Goal: Task Accomplishment & Management: Manage account settings

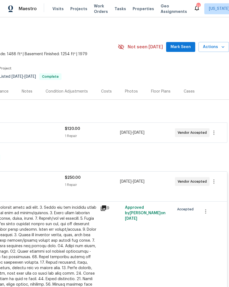
scroll to position [0, 82]
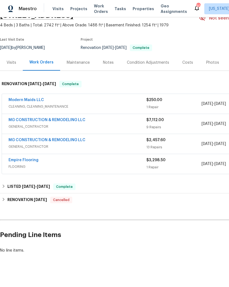
scroll to position [29, 0]
click at [136, 102] on div "Modern Maids LLC" at bounding box center [78, 100] width 138 height 7
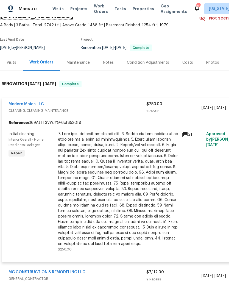
click at [136, 173] on div at bounding box center [118, 189] width 120 height 116
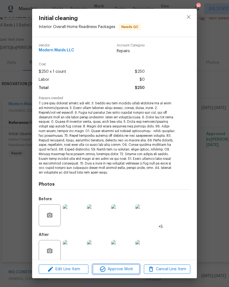
click at [126, 269] on span "Approve Work" at bounding box center [116, 269] width 43 height 7
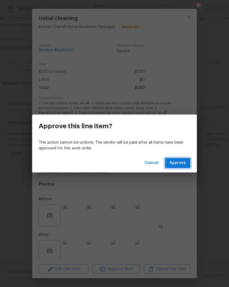
click at [184, 163] on span "Approve" at bounding box center [178, 163] width 17 height 7
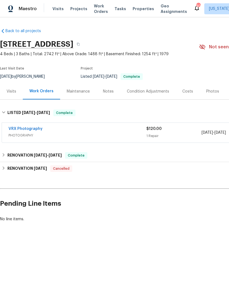
scroll to position [0, 0]
click at [80, 6] on span "Projects" at bounding box center [78, 9] width 17 height 6
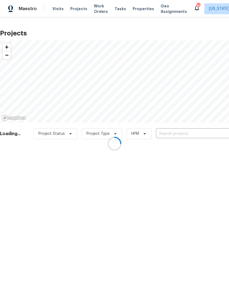
click at [179, 134] on div at bounding box center [114, 143] width 229 height 287
click at [181, 136] on div at bounding box center [114, 143] width 229 height 287
click at [178, 134] on div at bounding box center [114, 143] width 229 height 287
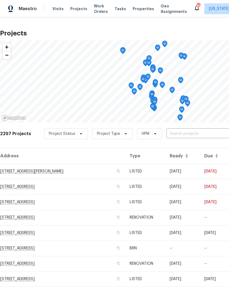
click at [182, 133] on input "text" at bounding box center [198, 134] width 63 height 9
type input "1101"
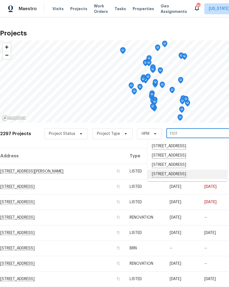
click at [187, 179] on li "[STREET_ADDRESS]" at bounding box center [188, 174] width 80 height 9
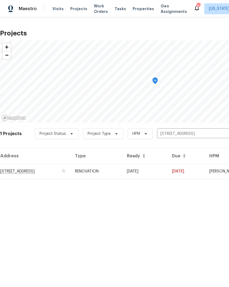
click at [123, 172] on td "RENOVATION" at bounding box center [97, 171] width 52 height 15
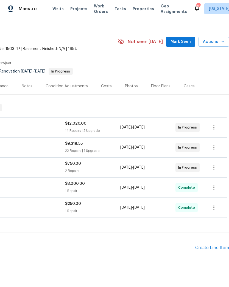
scroll to position [5, 81]
click at [119, 128] on div "$12,020.00 14 Repairs | 2 Upgrade" at bounding box center [92, 127] width 55 height 13
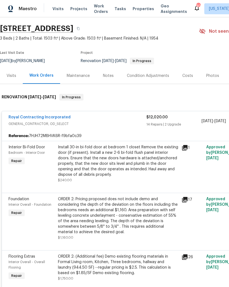
scroll to position [16, 0]
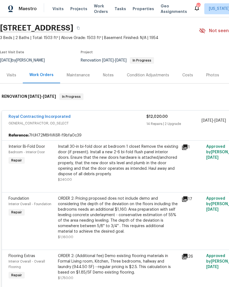
click at [50, 118] on link "Royal Contracting Incorporated" at bounding box center [40, 117] width 62 height 4
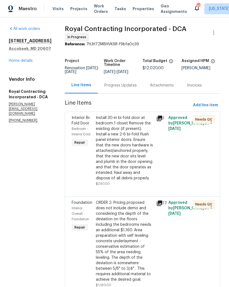
click at [125, 88] on div "Progress Updates" at bounding box center [121, 86] width 32 height 6
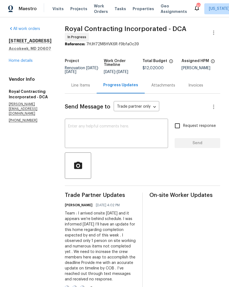
click at [84, 88] on div "Line Items" at bounding box center [81, 86] width 19 height 6
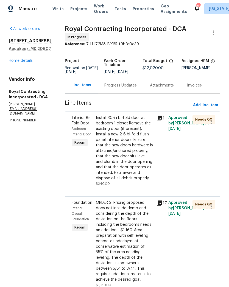
click at [21, 62] on link "Home details" at bounding box center [21, 61] width 24 height 4
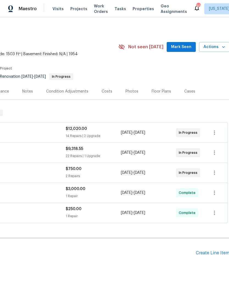
scroll to position [0, 81]
click at [214, 132] on icon "button" at bounding box center [214, 133] width 7 height 7
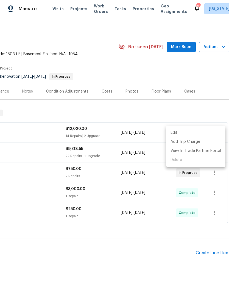
click at [207, 134] on li "Edit" at bounding box center [195, 132] width 59 height 9
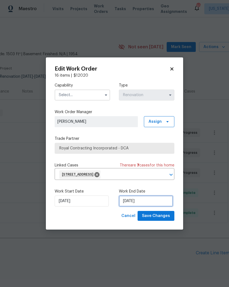
click at [142, 204] on input "8/11/2025" at bounding box center [146, 201] width 54 height 11
select select "7"
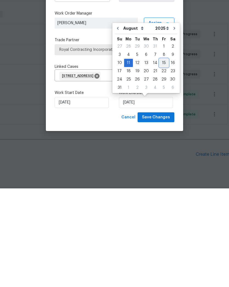
click at [161, 158] on div "15" at bounding box center [164, 162] width 9 height 8
type input "8/15/2025"
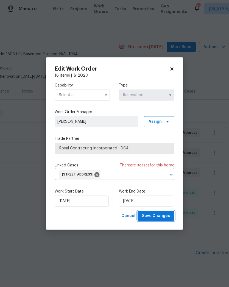
click at [163, 216] on span "Save Changes" at bounding box center [156, 216] width 28 height 7
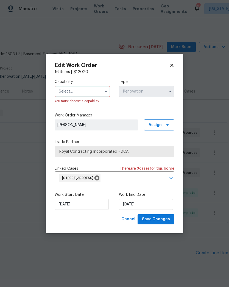
click at [106, 91] on icon "button" at bounding box center [106, 91] width 2 height 1
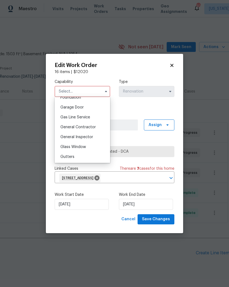
scroll to position [239, 0]
click at [99, 129] on div "General Contractor" at bounding box center [82, 128] width 53 height 10
type input "General Contractor"
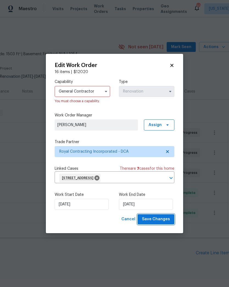
click at [165, 222] on span "Save Changes" at bounding box center [156, 219] width 28 height 7
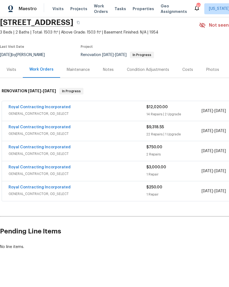
scroll to position [21, 0]
click at [12, 73] on div "Visits" at bounding box center [12, 70] width 10 height 6
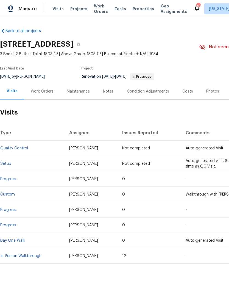
click at [10, 163] on link "Setup" at bounding box center [5, 164] width 11 height 4
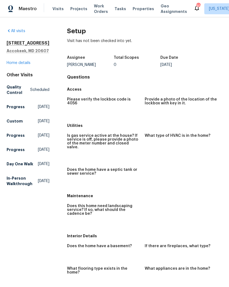
click at [21, 63] on link "Home details" at bounding box center [19, 63] width 24 height 4
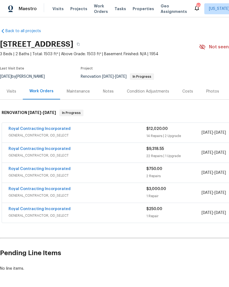
click at [12, 91] on div "Visits" at bounding box center [12, 92] width 10 height 6
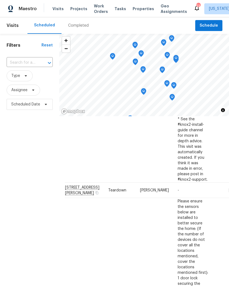
scroll to position [134, 1]
